Goal: Information Seeking & Learning: Learn about a topic

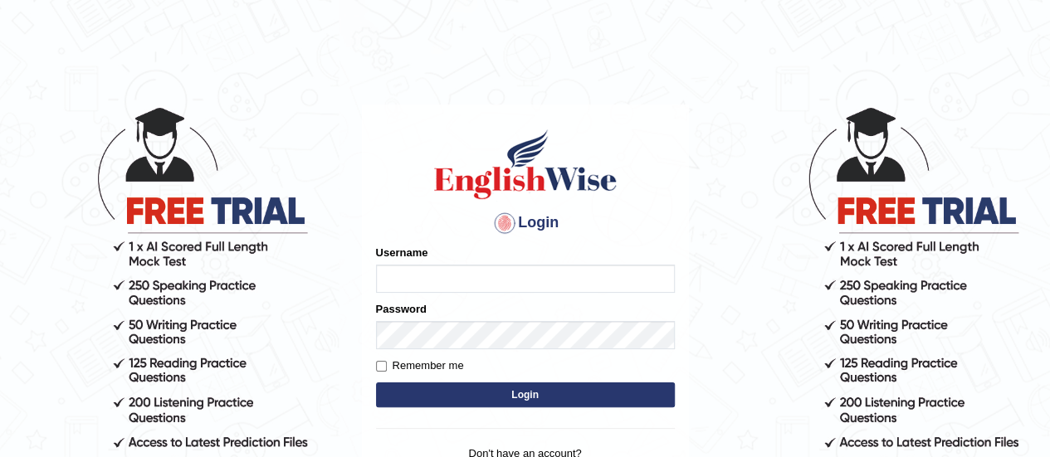
type input "AntoninoL"
click at [511, 284] on input "AntoninoL" at bounding box center [525, 279] width 299 height 28
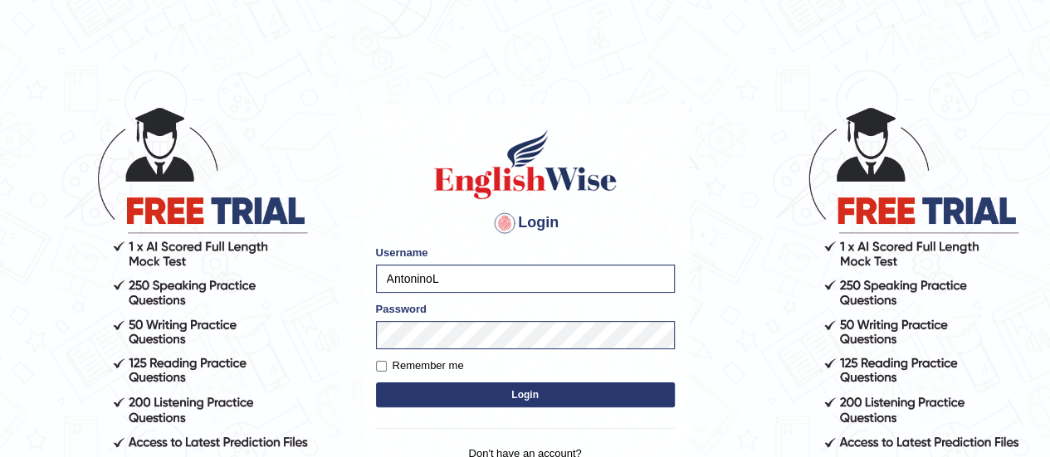
click at [733, 295] on body "Login Please fix the following errors: Username AntoninoL Password Remember me …" at bounding box center [525, 280] width 1050 height 457
click at [573, 404] on button "Login" at bounding box center [525, 395] width 299 height 25
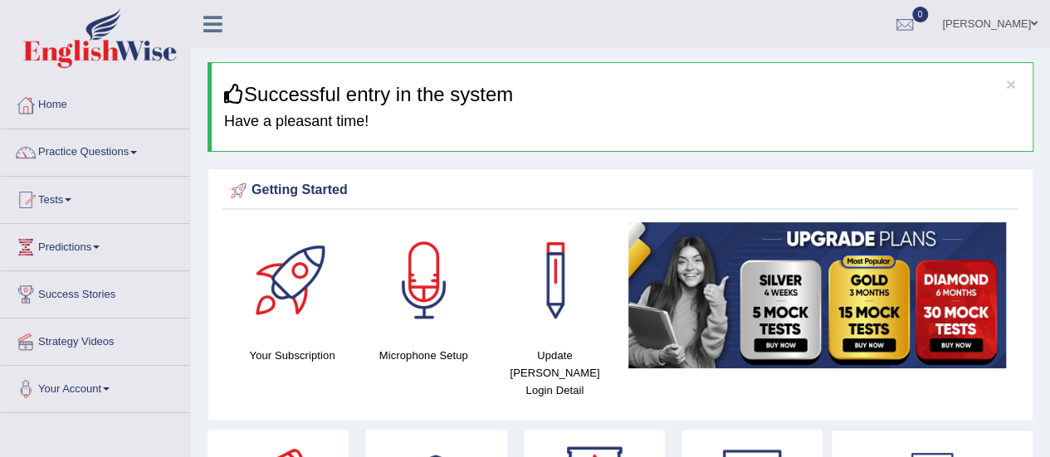
drag, startPoint x: 776, startPoint y: 42, endPoint x: 1053, endPoint y: 41, distance: 276.5
click at [1049, 41] on html "Toggle navigation Home Practice Questions Speaking Practice Read Aloud Repeat S…" at bounding box center [525, 228] width 1050 height 457
click at [111, 167] on link "Practice Questions" at bounding box center [95, 151] width 189 height 42
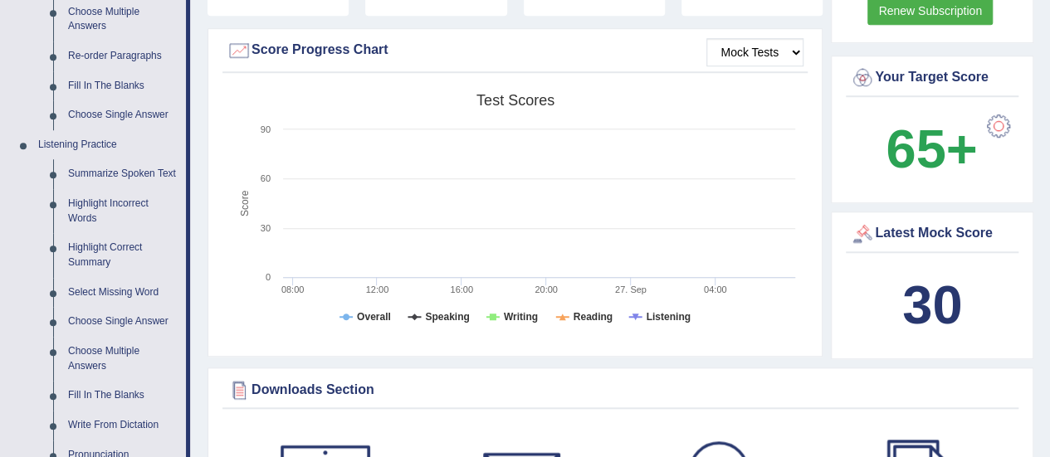
scroll to position [603, 0]
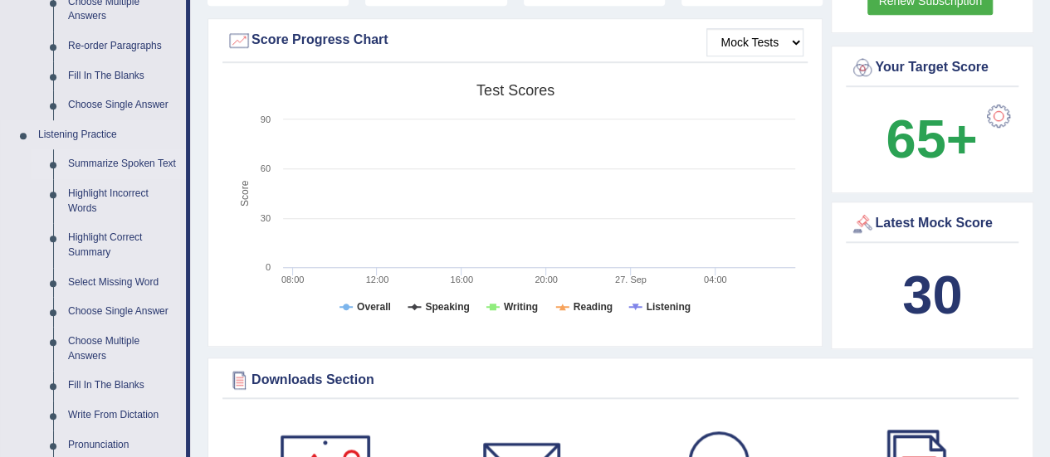
click at [149, 168] on link "Summarize Spoken Text" at bounding box center [123, 164] width 125 height 30
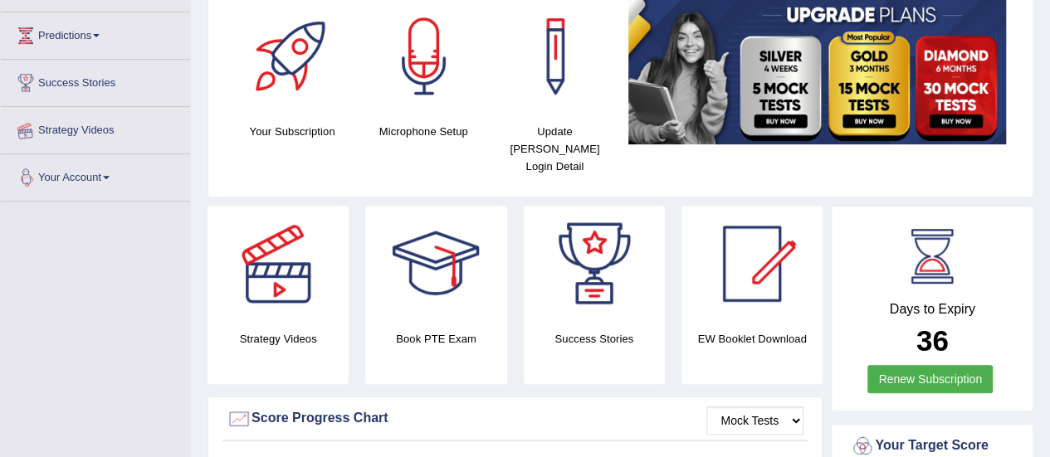
scroll to position [302, 0]
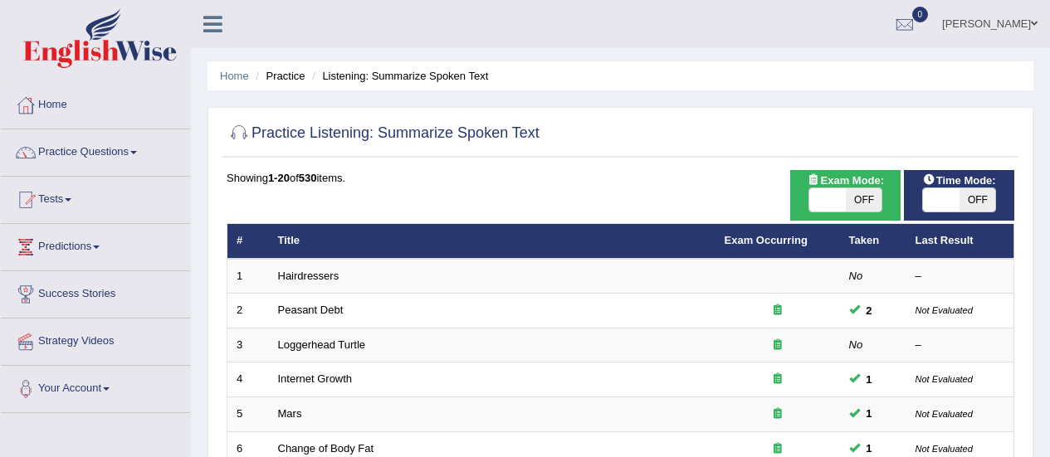
scroll to position [633, 0]
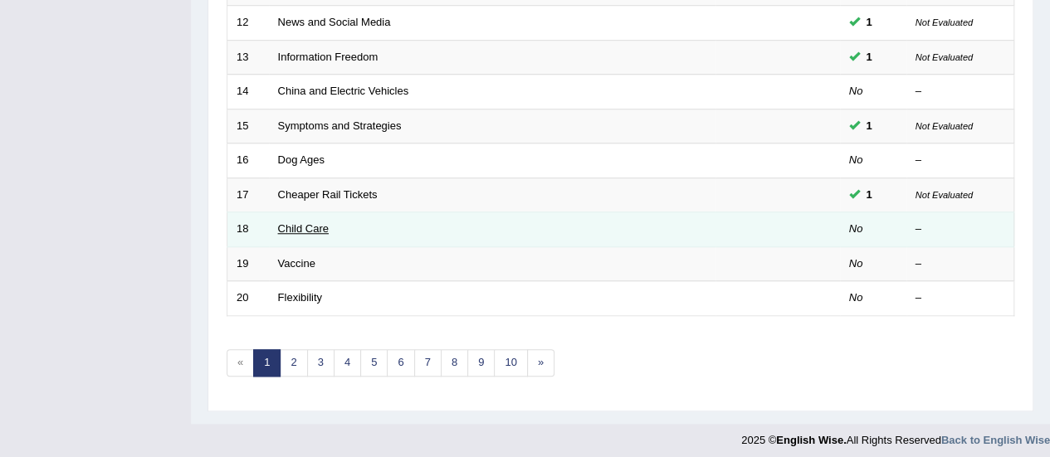
click at [302, 225] on link "Child Care" at bounding box center [303, 229] width 51 height 12
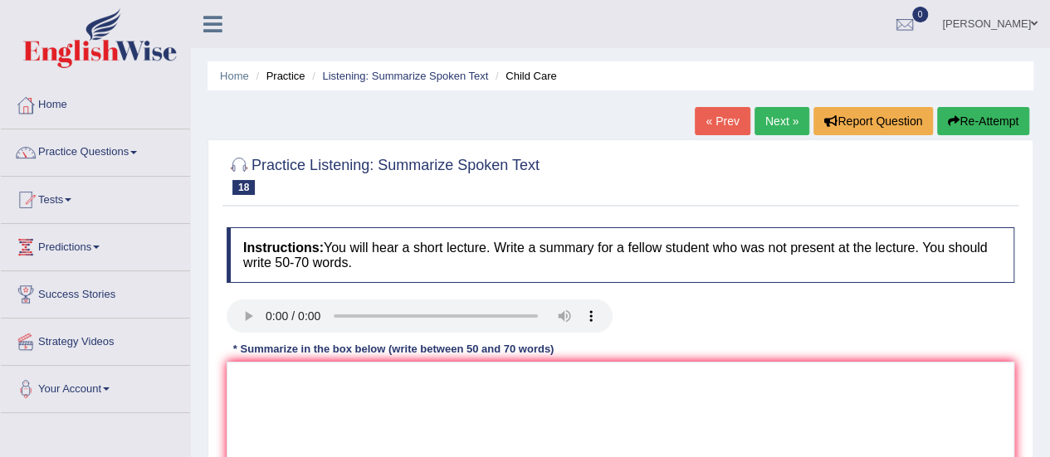
click at [970, 115] on button "Re-Attempt" at bounding box center [983, 121] width 92 height 28
click at [446, 72] on link "Listening: Summarize Spoken Text" at bounding box center [405, 76] width 166 height 12
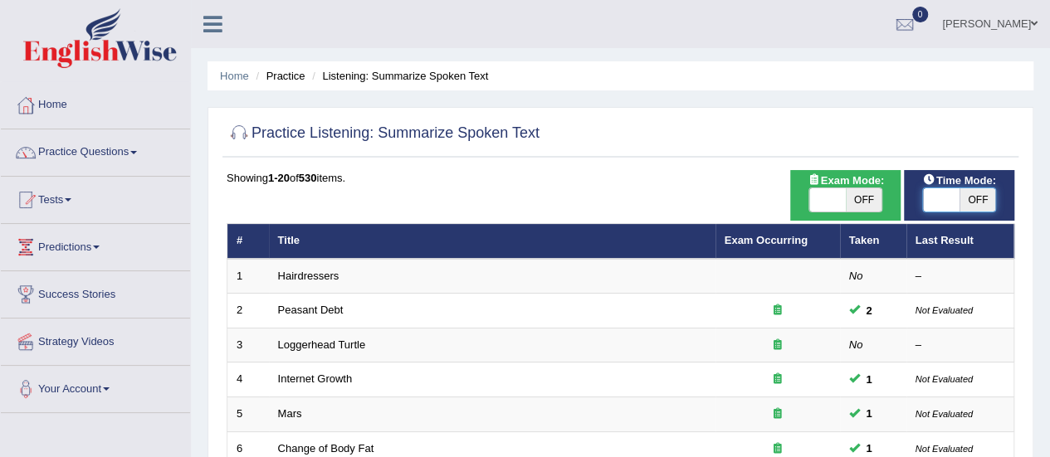
click at [954, 201] on span at bounding box center [941, 199] width 37 height 23
checkbox input "true"
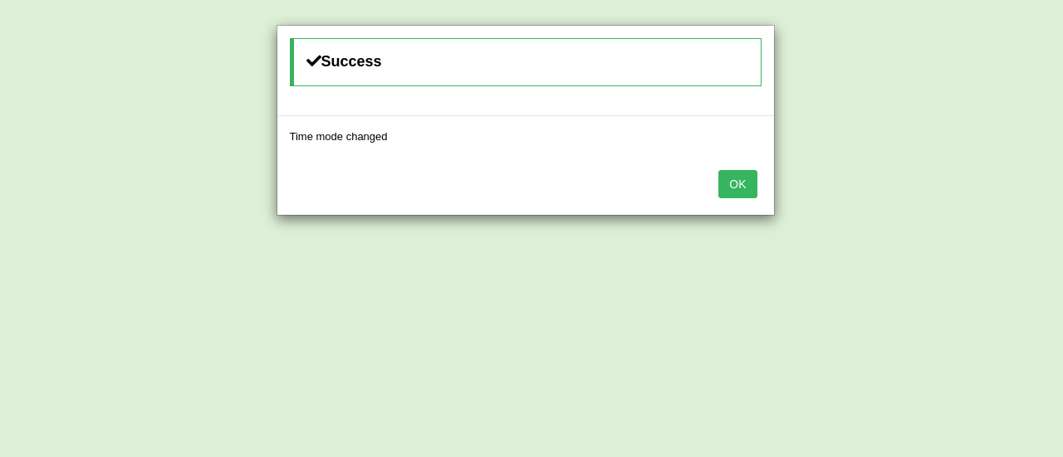
click at [1049, 112] on div "Success Time mode changed OK" at bounding box center [531, 228] width 1063 height 457
click at [739, 190] on button "OK" at bounding box center [737, 184] width 38 height 28
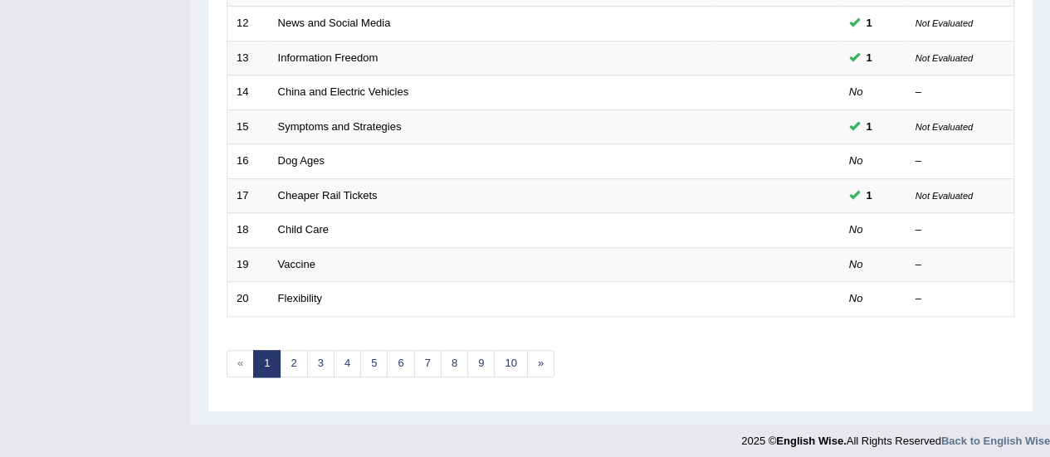
scroll to position [633, 0]
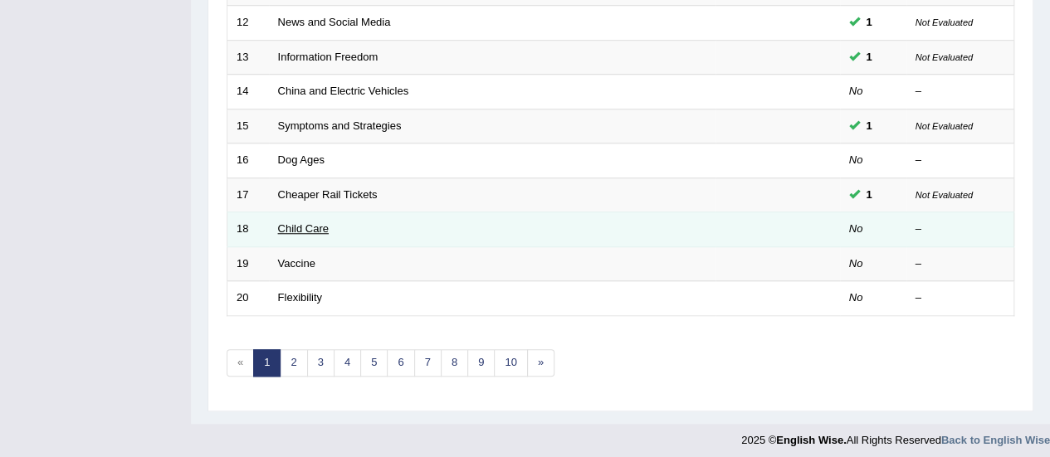
click at [311, 223] on link "Child Care" at bounding box center [303, 229] width 51 height 12
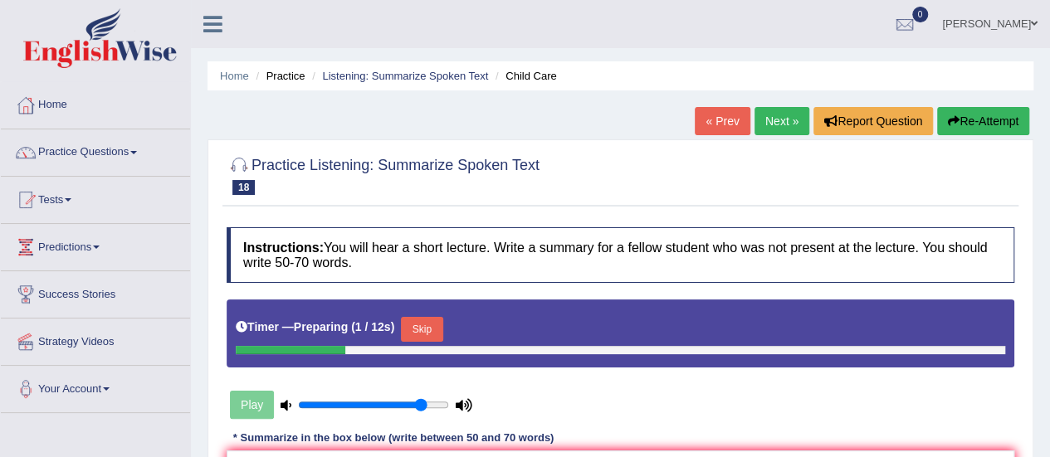
click at [771, 115] on link "Next »" at bounding box center [782, 121] width 55 height 28
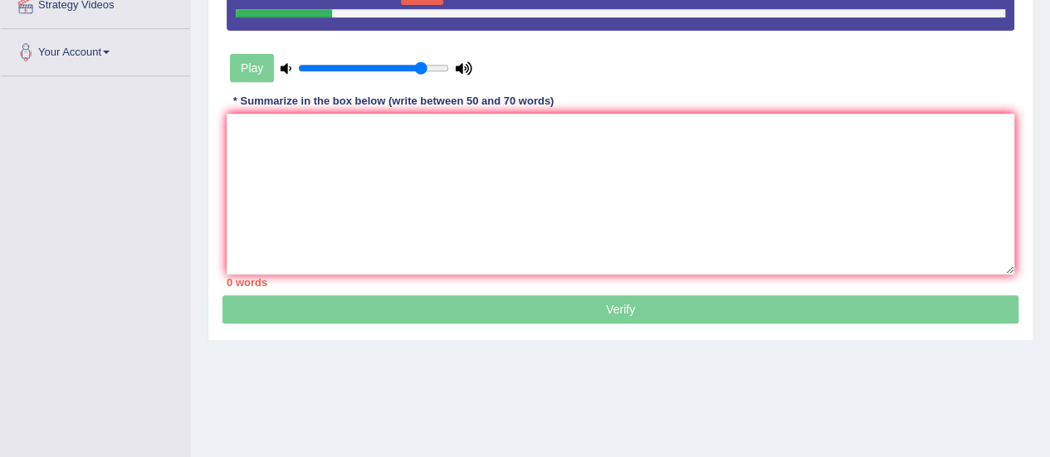
scroll to position [337, 0]
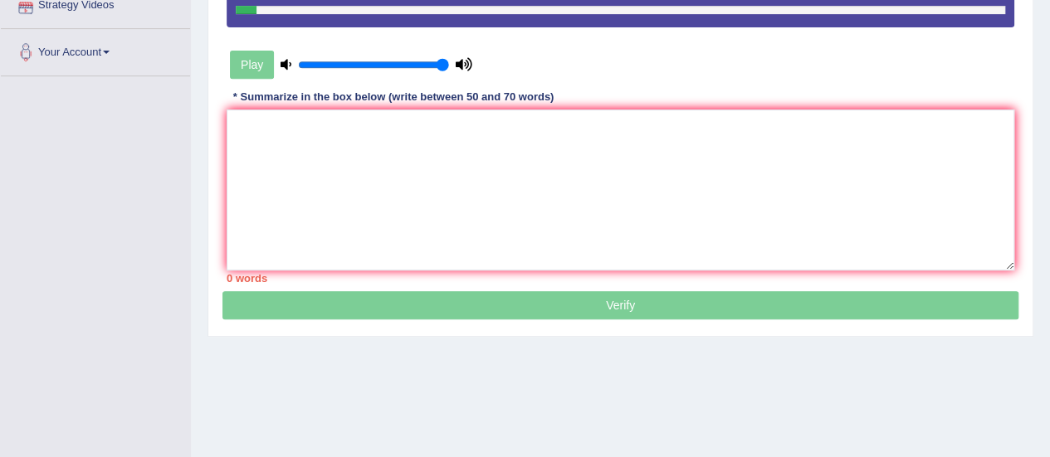
drag, startPoint x: 430, startPoint y: 67, endPoint x: 496, endPoint y: 75, distance: 66.0
type input "1"
click at [449, 71] on input "range" at bounding box center [373, 64] width 151 height 13
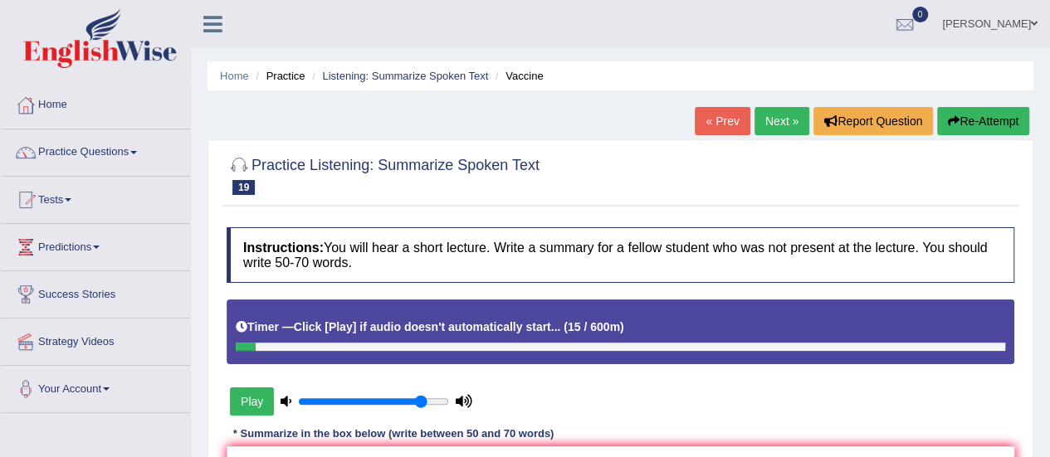
click at [798, 115] on link "Next »" at bounding box center [782, 121] width 55 height 28
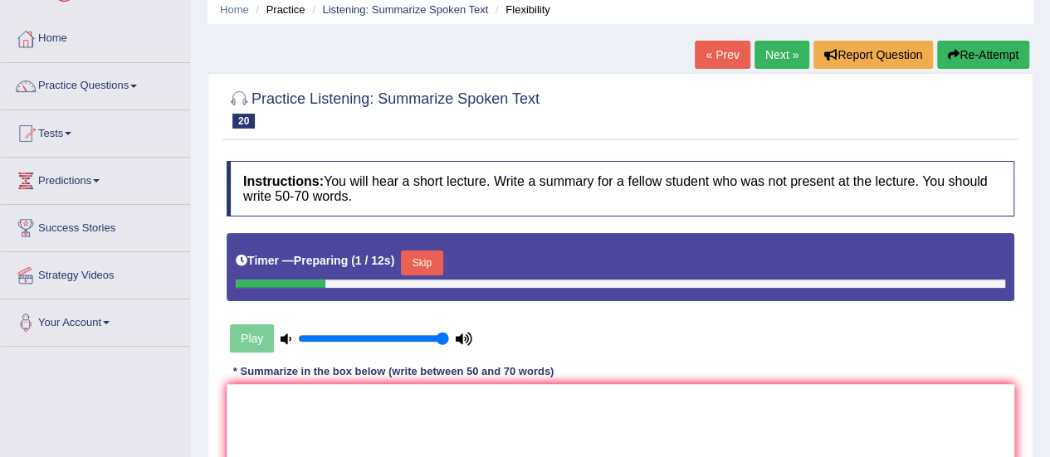
scroll to position [68, 0]
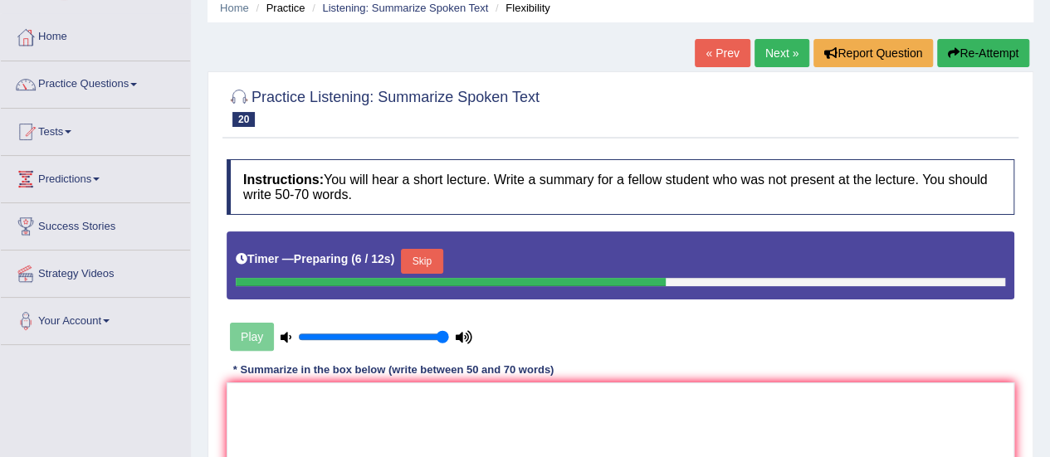
drag, startPoint x: 1062, startPoint y: 261, endPoint x: 646, endPoint y: 92, distance: 448.8
click at [646, 92] on div at bounding box center [621, 106] width 788 height 51
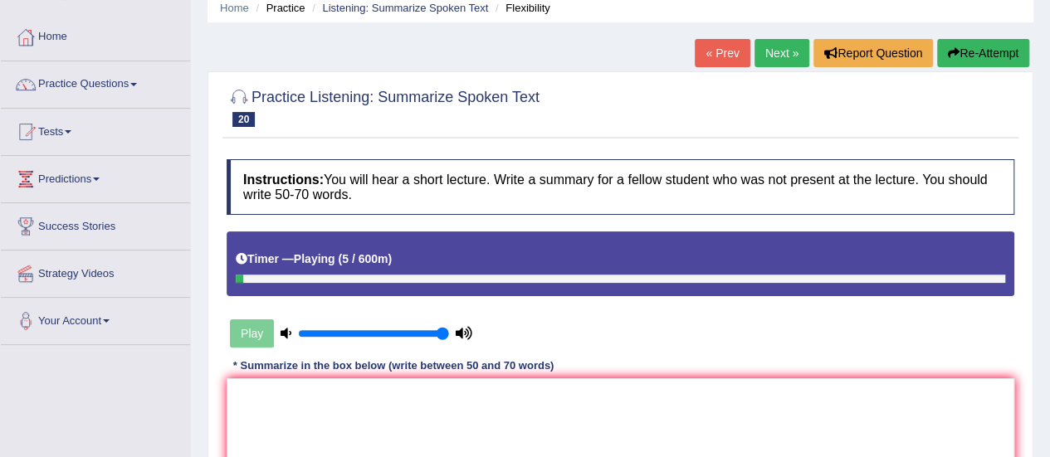
click at [766, 59] on link "Next »" at bounding box center [782, 53] width 55 height 28
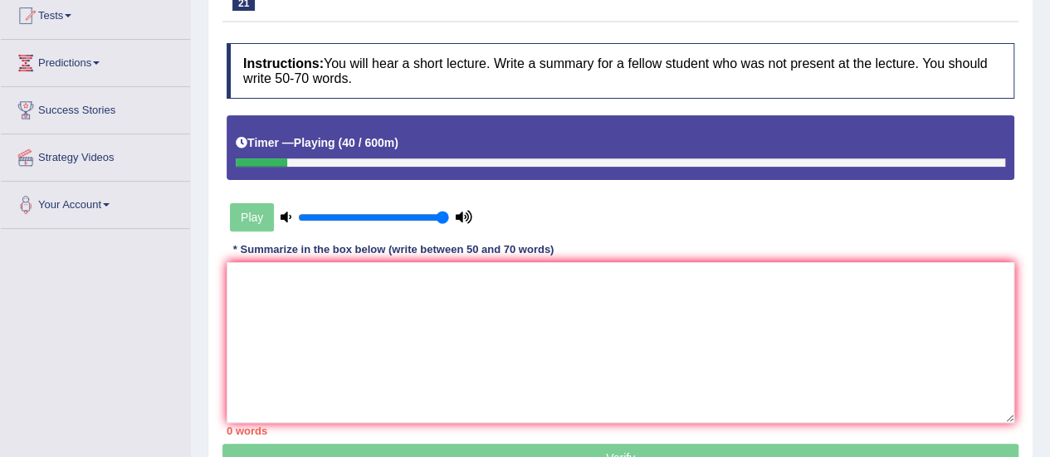
scroll to position [125, 0]
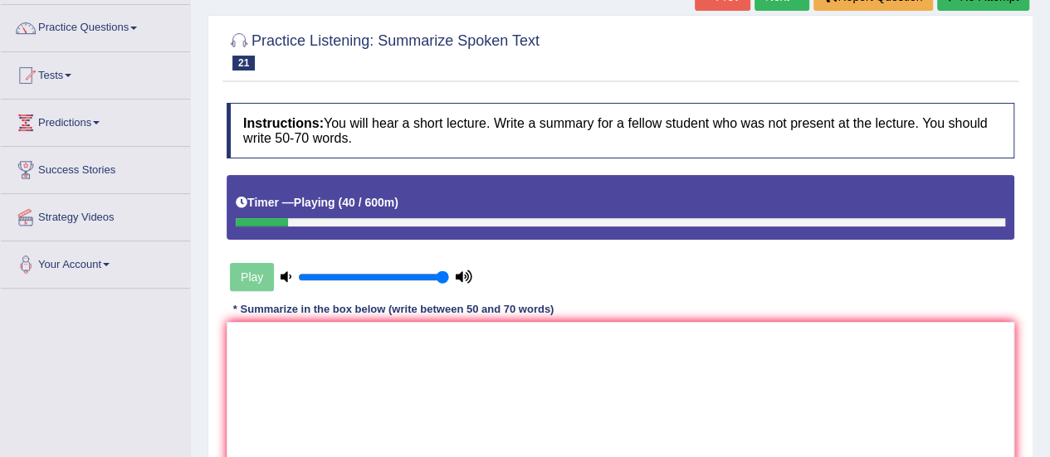
drag, startPoint x: 1036, startPoint y: 192, endPoint x: 1033, endPoint y: 175, distance: 16.9
click at [1033, 175] on div "Home Practice Listening: Summarize Spoken Text Oil Price « Prev Next » Report Q…" at bounding box center [620, 290] width 859 height 830
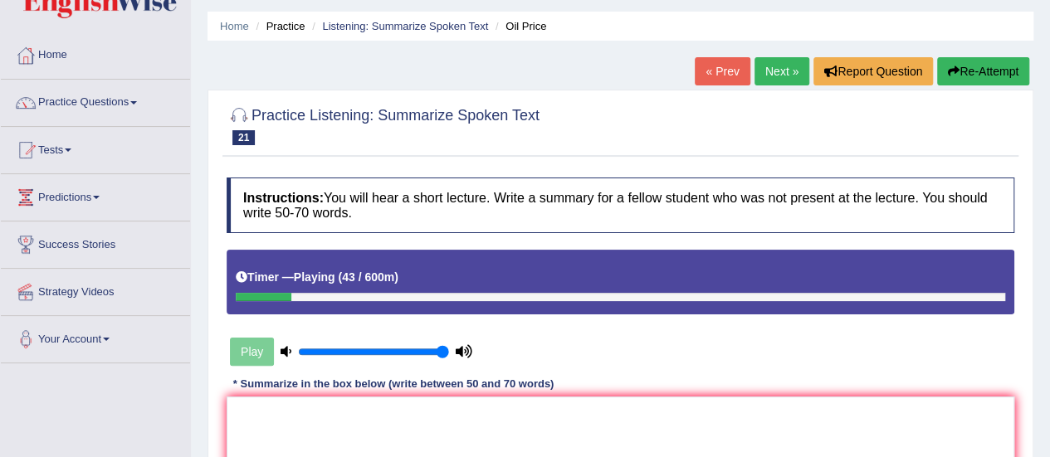
click at [769, 72] on link "Next »" at bounding box center [782, 71] width 55 height 28
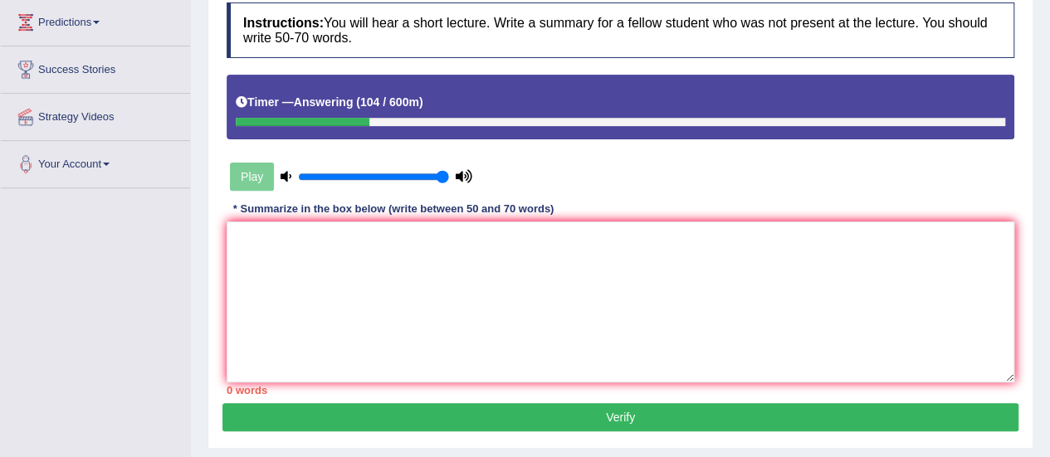
scroll to position [226, 0]
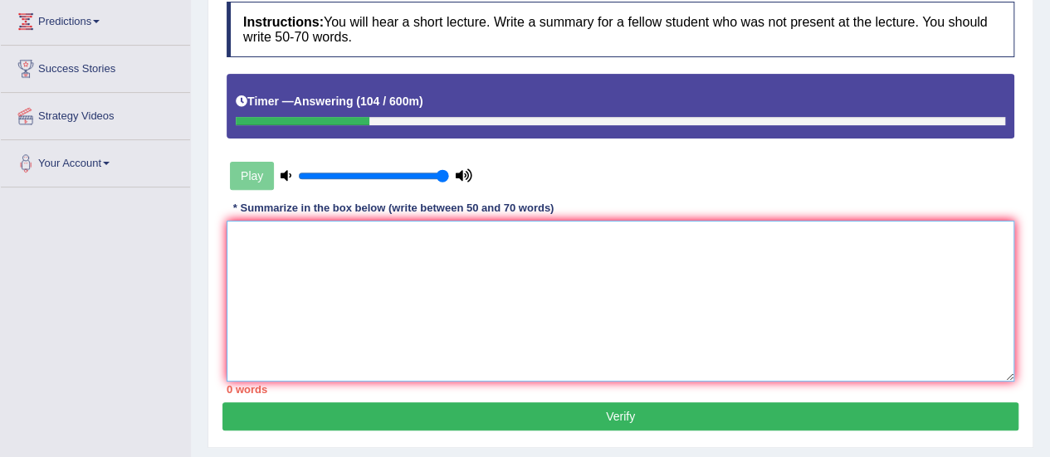
click at [638, 234] on textarea at bounding box center [621, 301] width 788 height 161
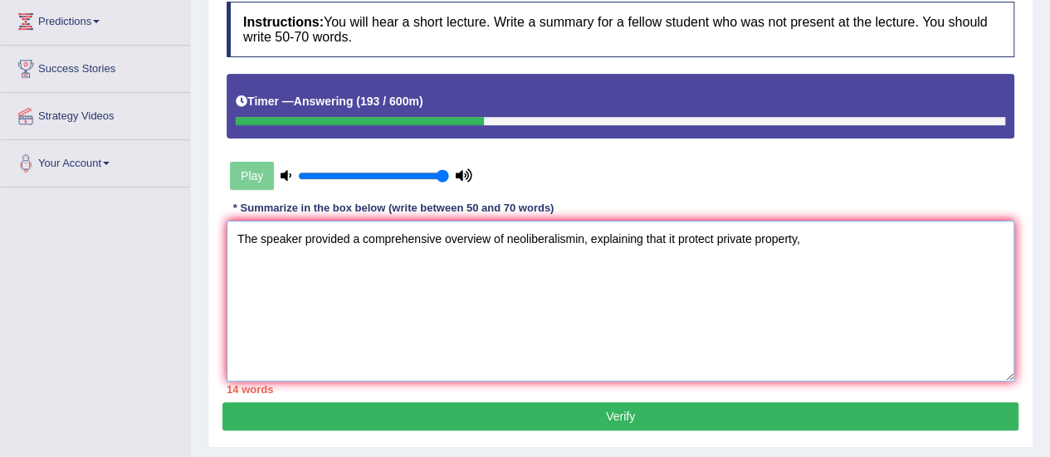
click at [714, 234] on textarea "The speaker provided a comprehensive overview of neoliberalismin, explaining th…" at bounding box center [621, 301] width 788 height 161
click at [809, 237] on textarea "The speaker provided a comprehensive overview of neoliberalismin, explaining th…" at bounding box center [621, 301] width 788 height 161
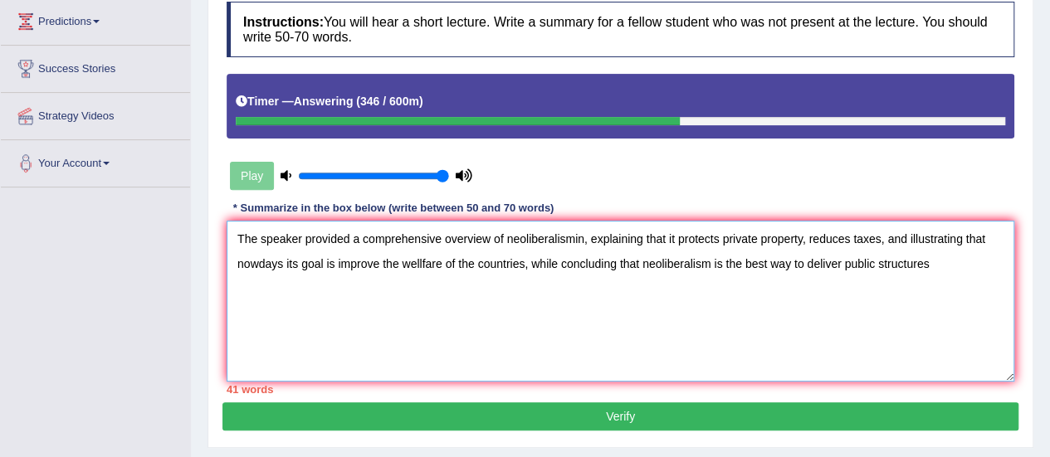
click at [945, 266] on textarea "The speaker provided a comprehensive overview of neoliberalismin, explaining th…" at bounding box center [621, 301] width 788 height 161
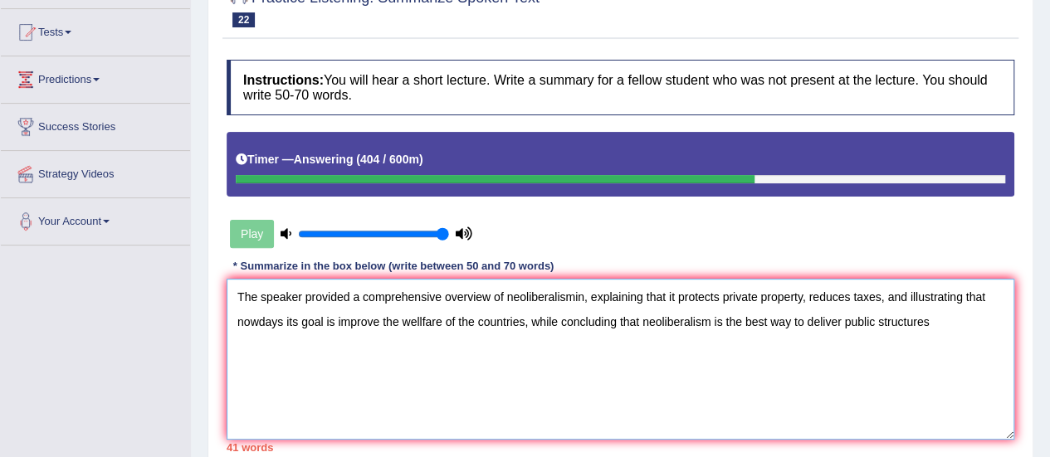
scroll to position [196, 0]
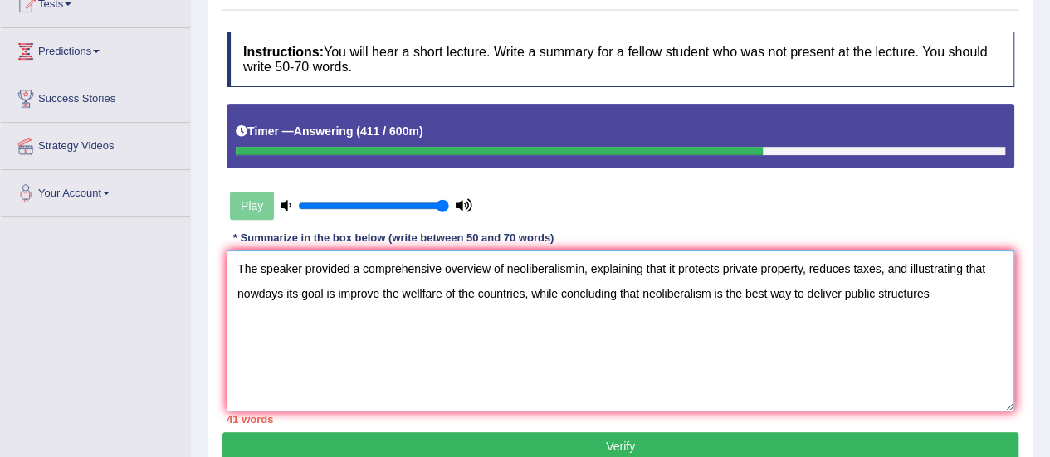
click at [591, 267] on textarea "The speaker provided a comprehensive overview of neoliberalismin, explaining th…" at bounding box center [621, 331] width 788 height 161
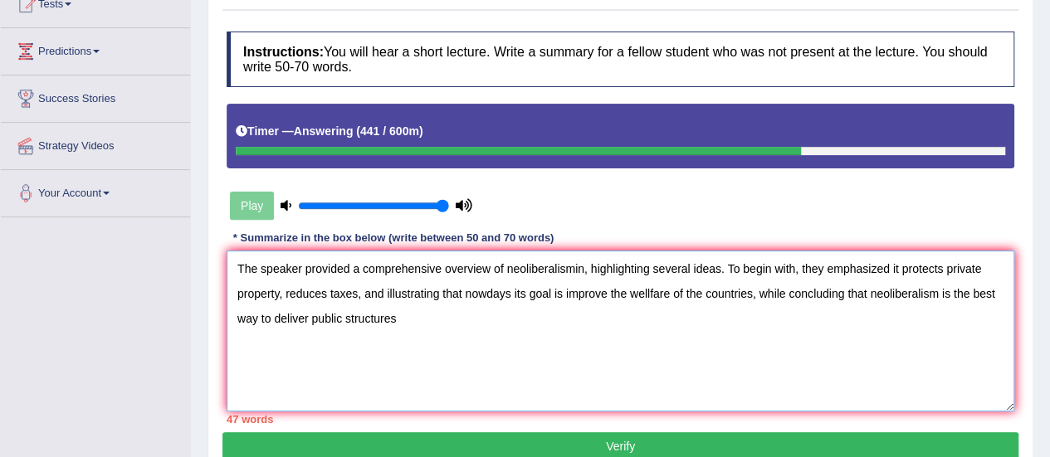
click at [282, 291] on textarea "The speaker provided a comprehensive overview of neoliberalismin, highlighting …" at bounding box center [621, 331] width 788 height 161
click at [385, 291] on textarea "The speaker provided a comprehensive overview of neoliberalismin, highlighting …" at bounding box center [621, 331] width 788 height 161
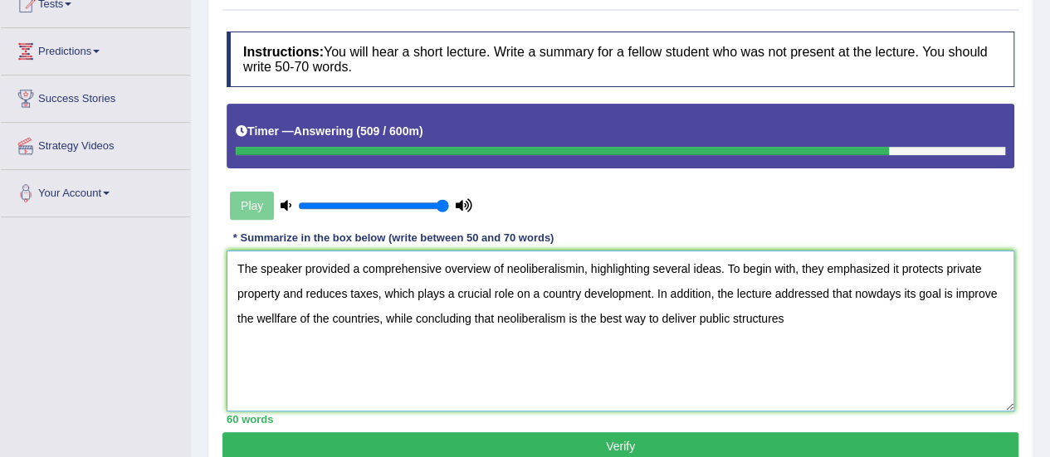
click at [914, 291] on textarea "The speaker provided a comprehensive overview of neoliberalismin, highlighting …" at bounding box center [621, 331] width 788 height 161
click at [272, 315] on textarea "The speaker provided a comprehensive overview of neoliberalismin, highlighting …" at bounding box center [621, 331] width 788 height 161
click at [472, 317] on textarea "The speaker provided a comprehensive overview of neoliberalismin, highlighting …" at bounding box center [621, 331] width 788 height 161
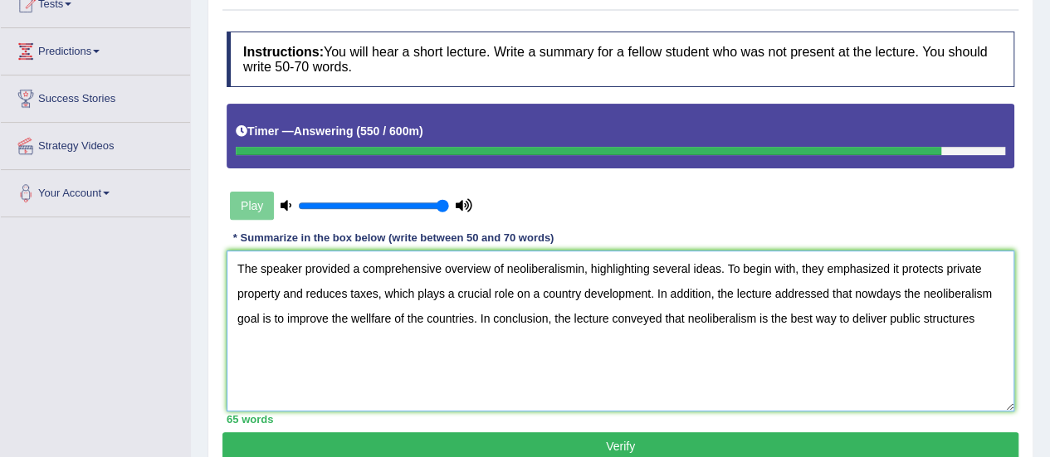
click at [981, 326] on textarea "The speaker provided a comprehensive overview of neoliberalismin, highlighting …" at bounding box center [621, 331] width 788 height 161
type textarea "The speaker provided a comprehensive overview of neoliberalismin, highlighting …"
click at [855, 447] on button "Verify" at bounding box center [621, 447] width 796 height 28
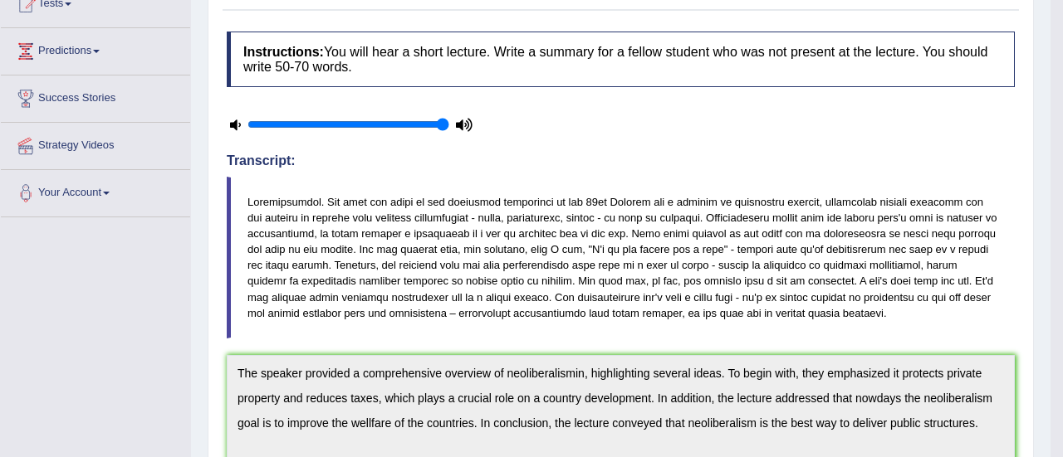
drag, startPoint x: 1062, startPoint y: 188, endPoint x: 1062, endPoint y: 323, distance: 135.3
click at [1049, 262] on html "Toggle navigation Home Practice Questions Speaking Practice Read Aloud Repeat S…" at bounding box center [531, 32] width 1063 height 457
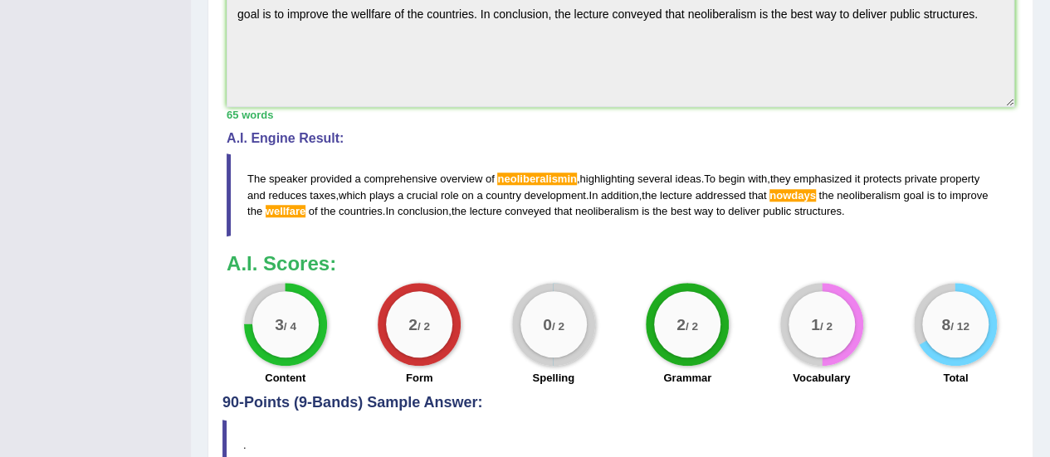
scroll to position [0, 0]
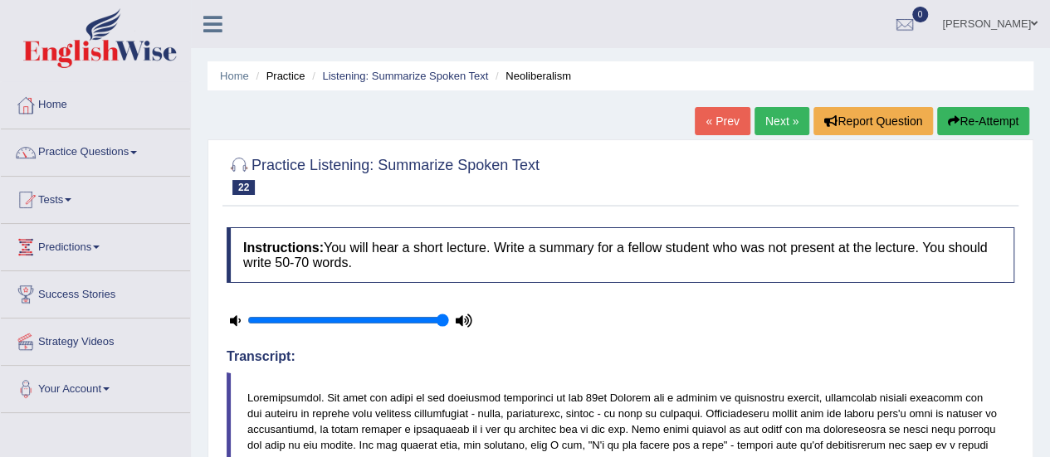
click at [787, 119] on link "Next »" at bounding box center [782, 121] width 55 height 28
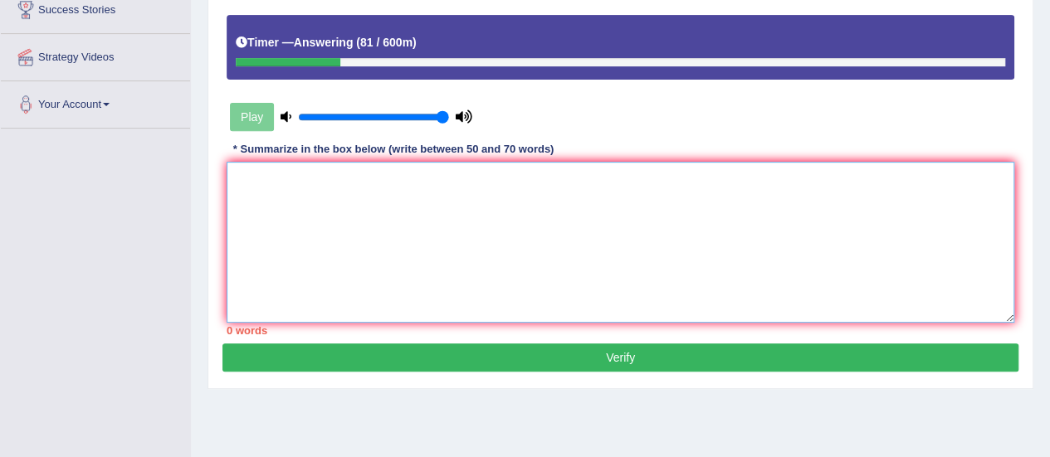
click at [619, 240] on textarea at bounding box center [621, 242] width 788 height 161
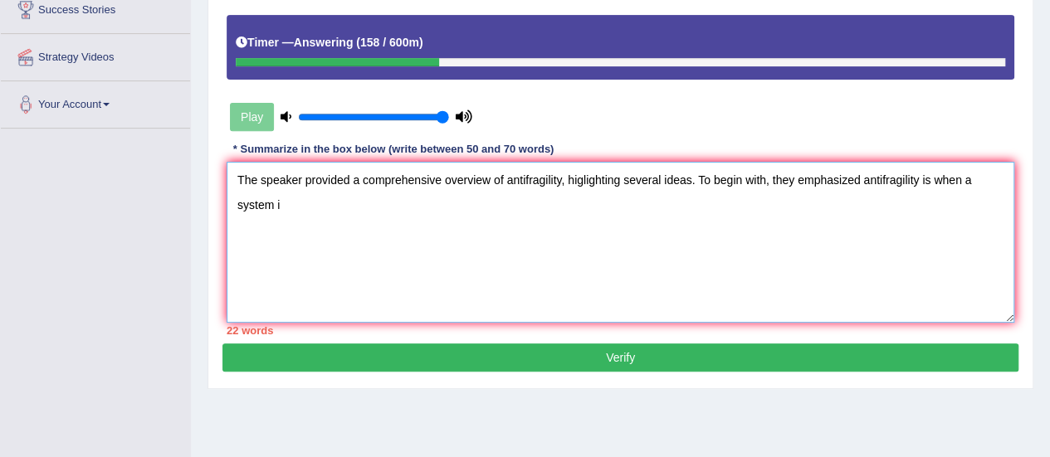
click at [934, 179] on textarea "The speaker provided a comprehensive overview of antifragility, higlighting sev…" at bounding box center [621, 242] width 788 height 161
click at [990, 179] on textarea "The speaker provided a comprehensive overview of antifragility, higlighting sev…" at bounding box center [621, 242] width 788 height 161
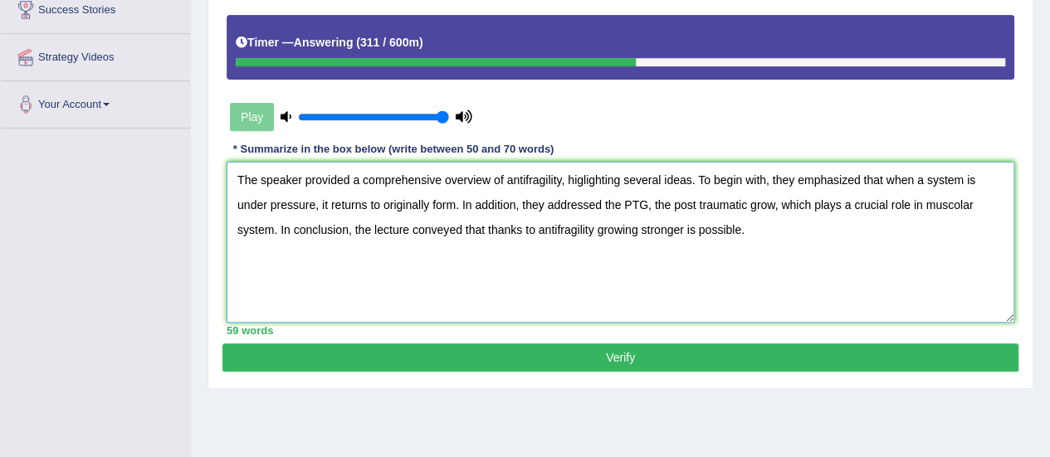
click at [585, 178] on textarea "The speaker provided a comprehensive overview of antifragility, higlighting sev…" at bounding box center [621, 242] width 788 height 161
click at [378, 206] on textarea "The speaker provided a comprehensive overview of antifragility, highlighting se…" at bounding box center [621, 242] width 788 height 161
click at [692, 205] on textarea "The speaker provided a comprehensive overview of antifragility, highlighting se…" at bounding box center [621, 242] width 788 height 161
click at [521, 231] on textarea "The speaker provided a comprehensive overview of antifragility, highlighting se…" at bounding box center [621, 242] width 788 height 161
click at [594, 227] on textarea "The speaker provided a comprehensive overview of antifragility, highlighting se…" at bounding box center [621, 242] width 788 height 161
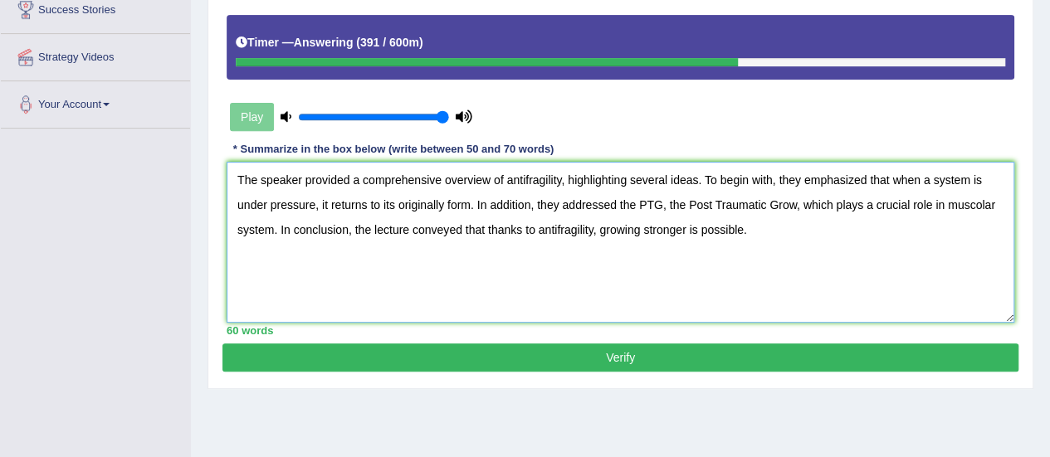
type textarea "The speaker provided a comprehensive overview of antifragility, highlighting se…"
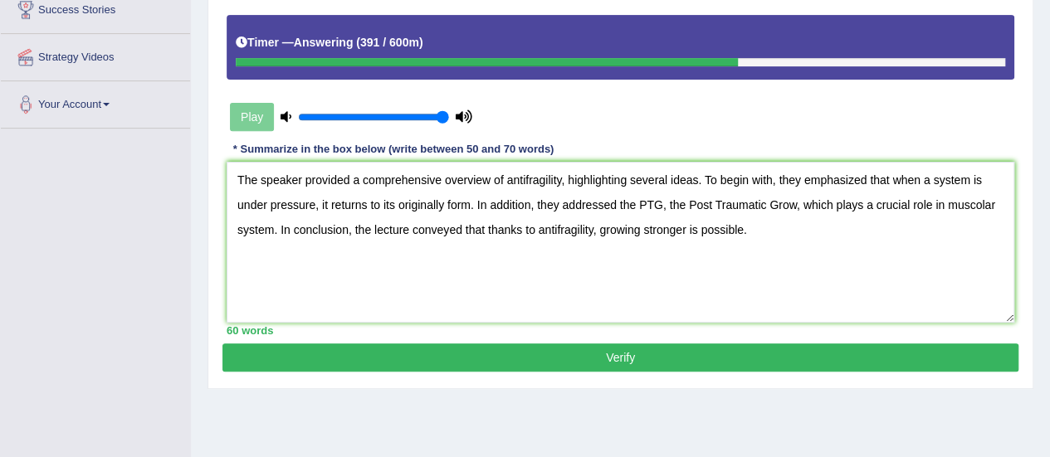
click at [604, 358] on button "Verify" at bounding box center [621, 358] width 796 height 28
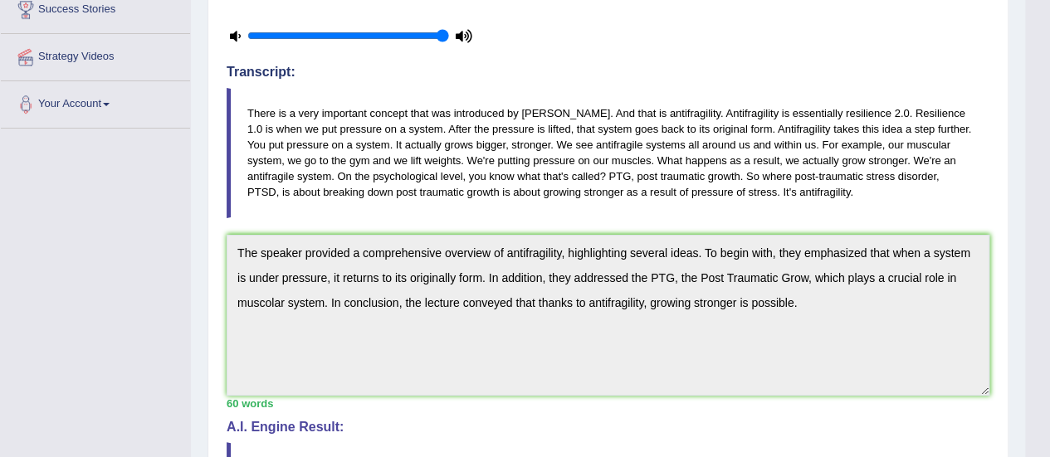
scroll to position [312, 0]
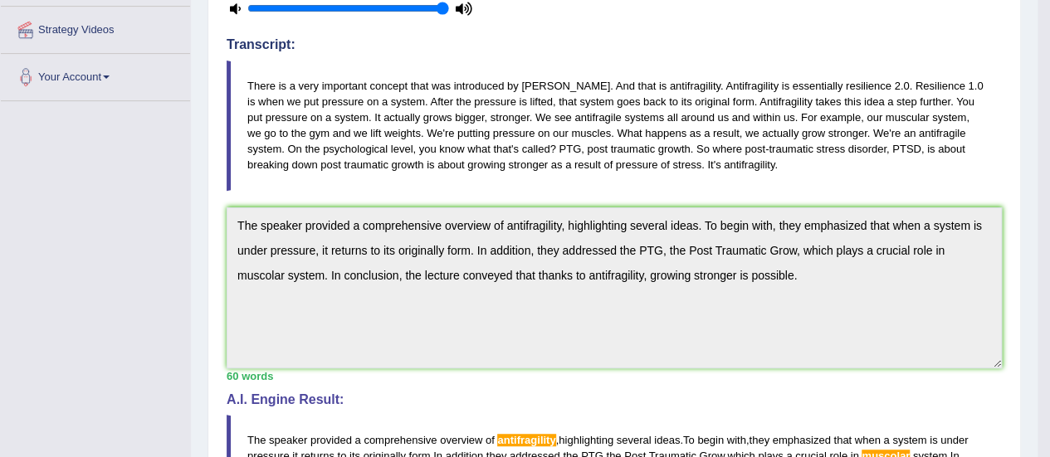
drag, startPoint x: 1062, startPoint y: 182, endPoint x: 1042, endPoint y: 271, distance: 91.9
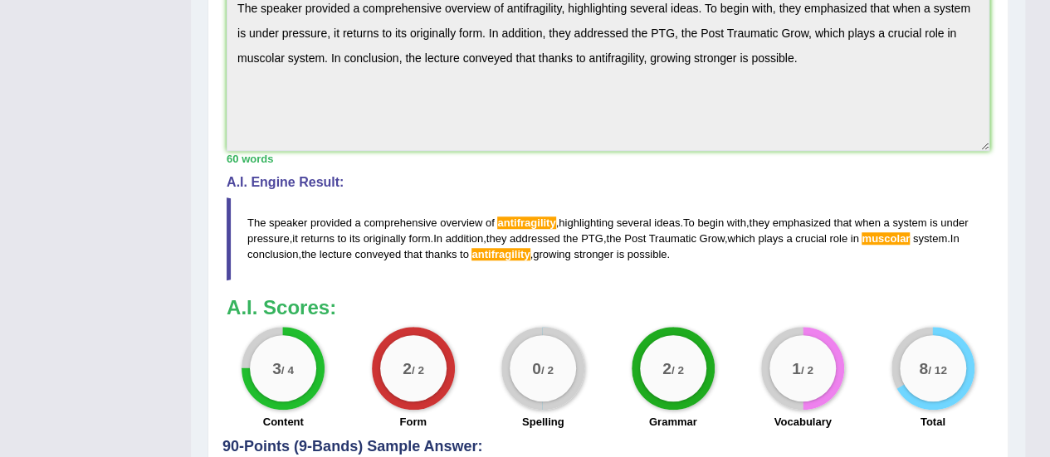
scroll to position [0, 0]
